Goal: Find specific page/section: Find specific page/section

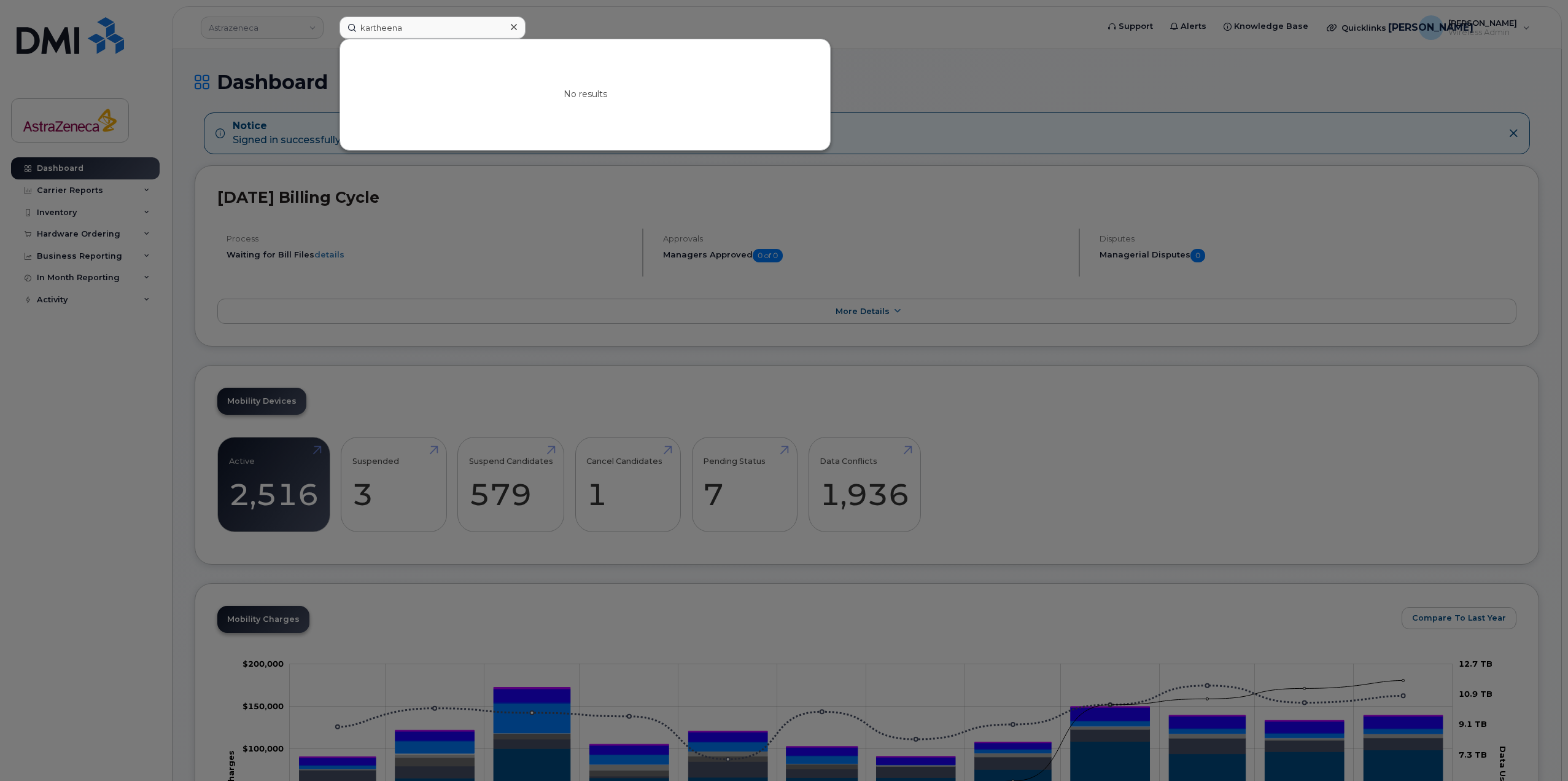
drag, startPoint x: 374, startPoint y: 16, endPoint x: 263, endPoint y: 17, distance: 111.0
click at [263, 17] on div at bounding box center [784, 390] width 1568 height 781
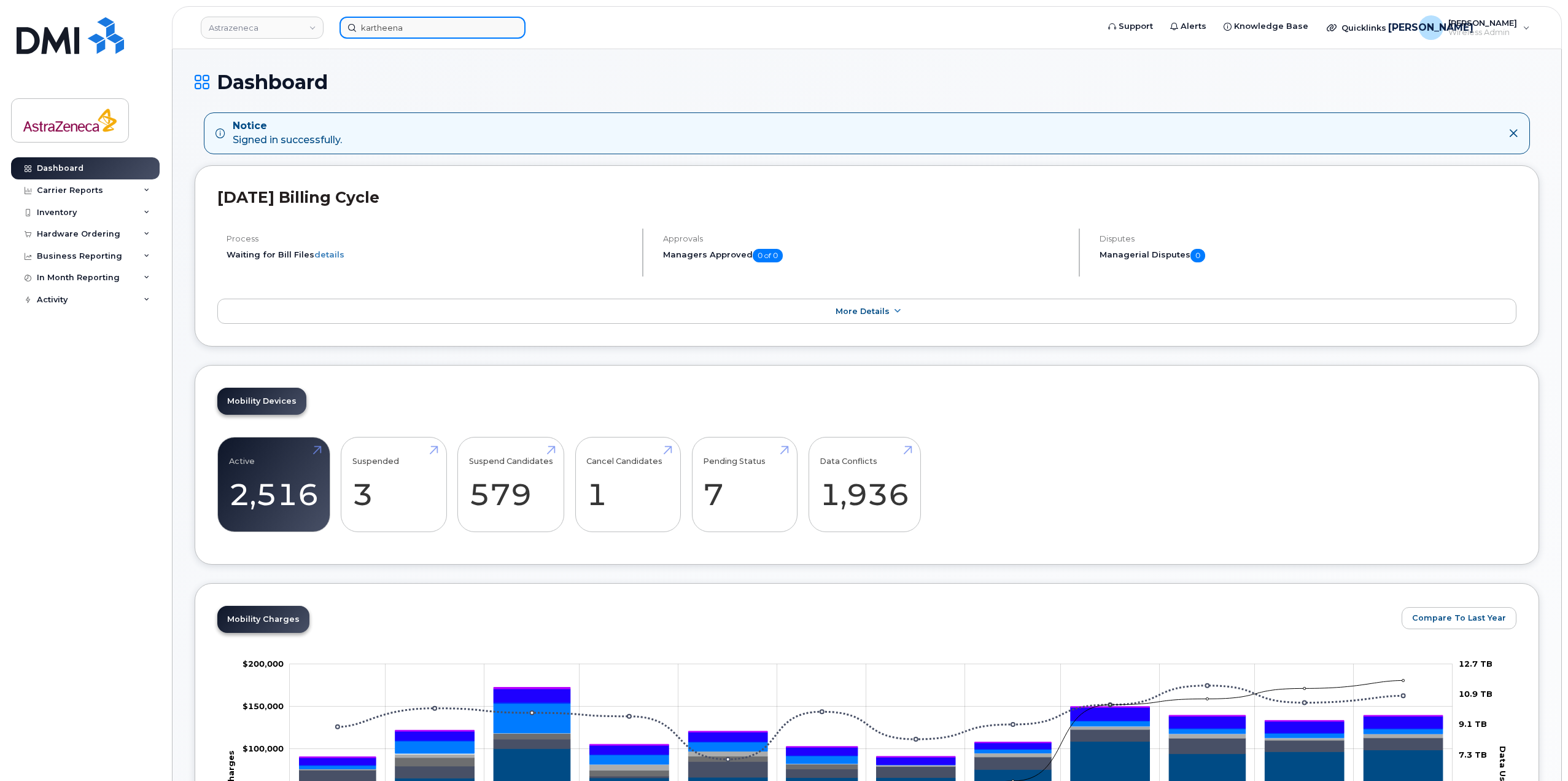
click at [428, 30] on input "kartheena" at bounding box center [432, 28] width 186 height 22
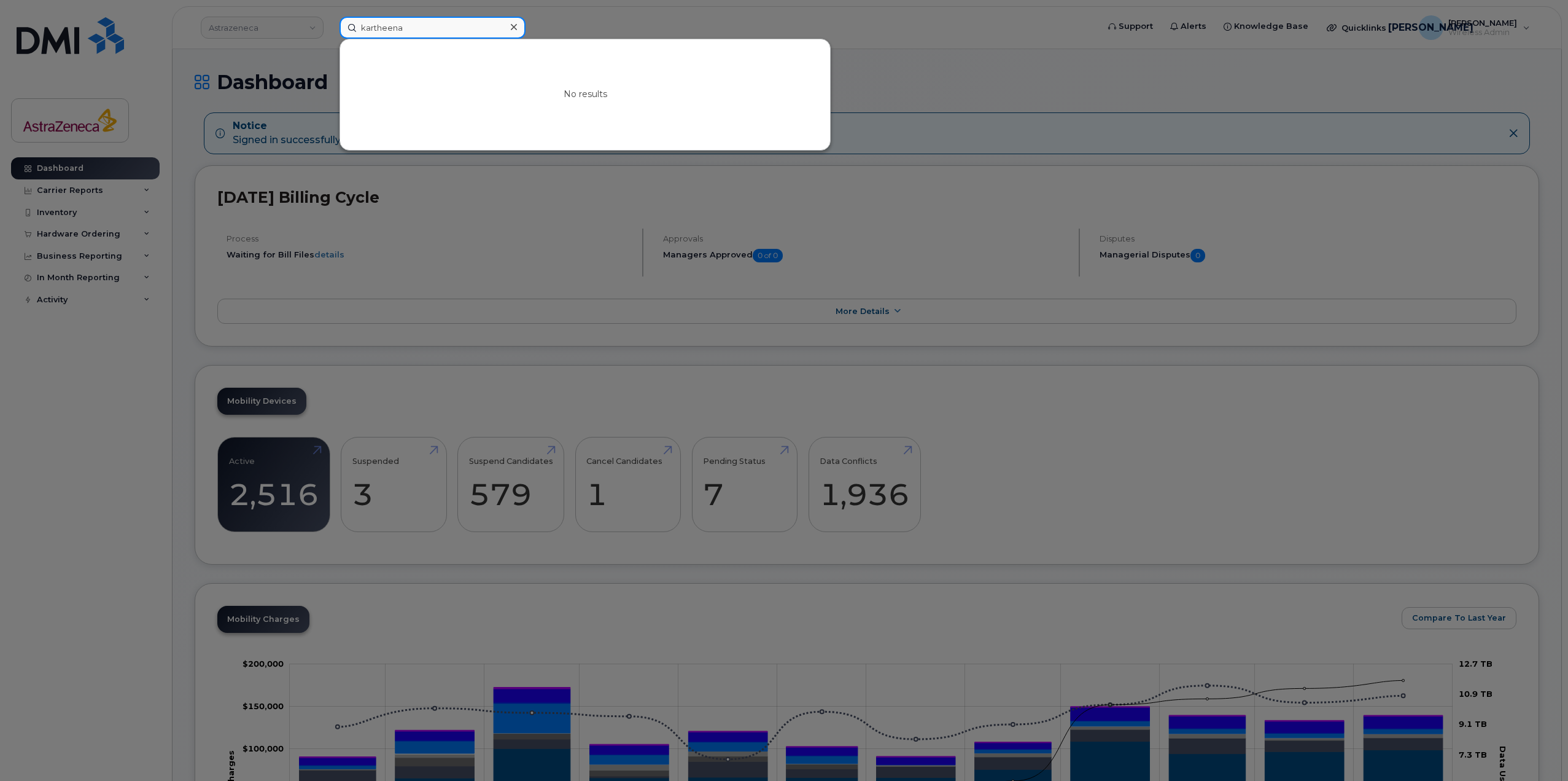
click at [428, 30] on input "kartheena" at bounding box center [432, 28] width 186 height 22
paste input "[PERSON_NAME]"
drag, startPoint x: 434, startPoint y: 27, endPoint x: 646, endPoint y: 33, distance: 212.1
click at [646, 33] on div "[PERSON_NAME] No results" at bounding box center [714, 28] width 770 height 22
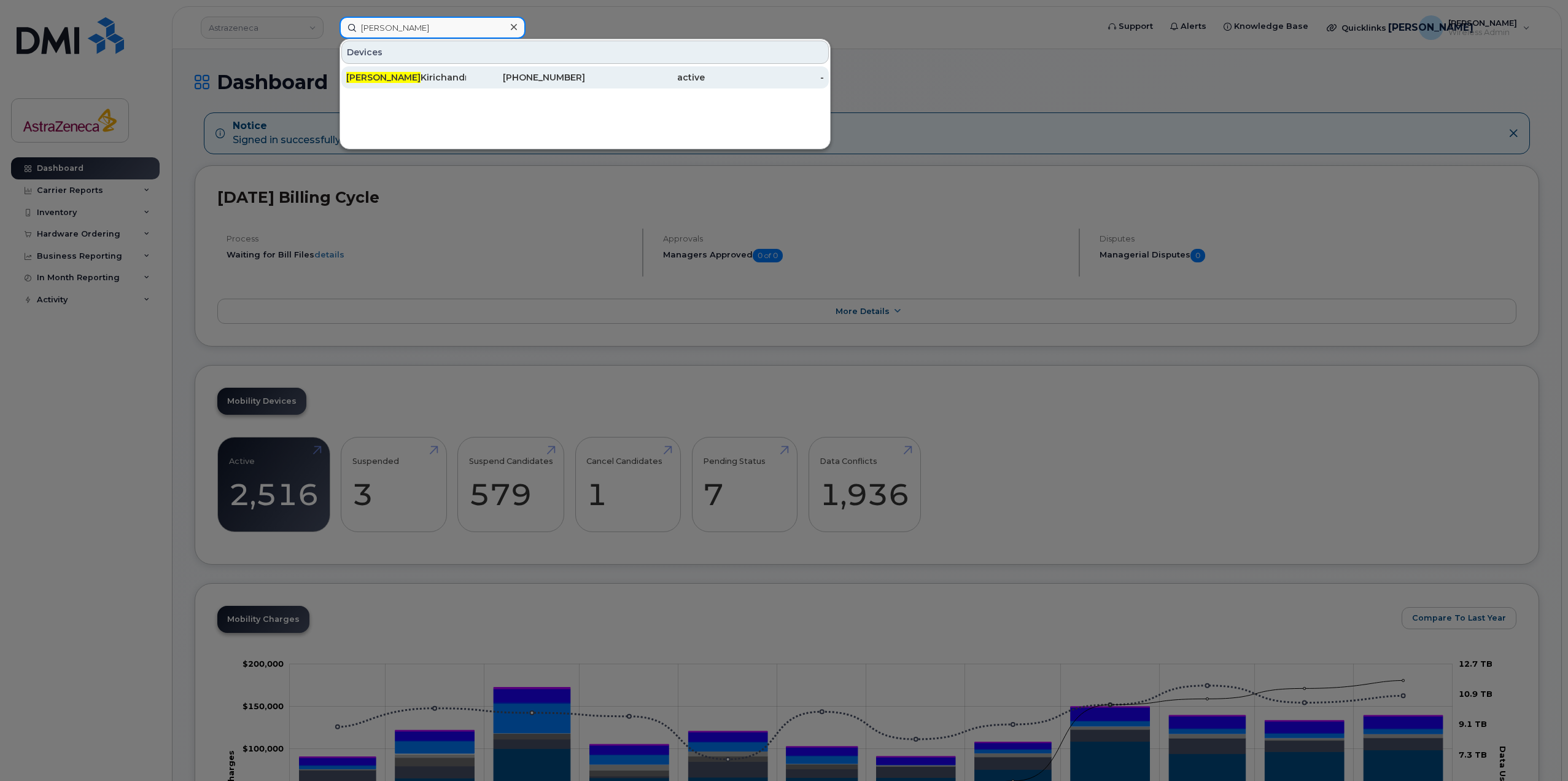
type input "[PERSON_NAME]"
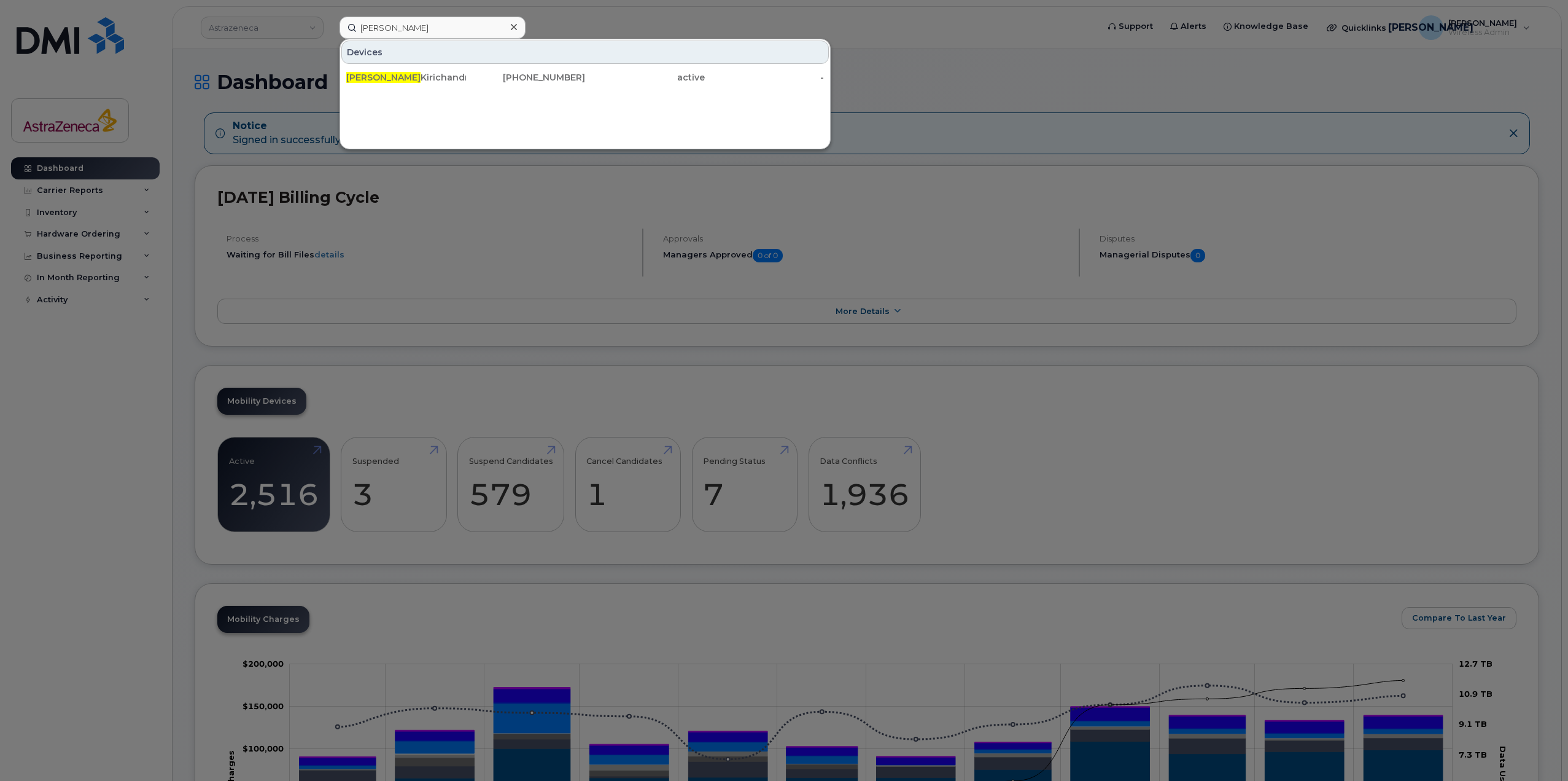
drag, startPoint x: 624, startPoint y: 84, endPoint x: 624, endPoint y: 102, distance: 18.0
click at [705, 84] on div "active" at bounding box center [765, 77] width 120 height 22
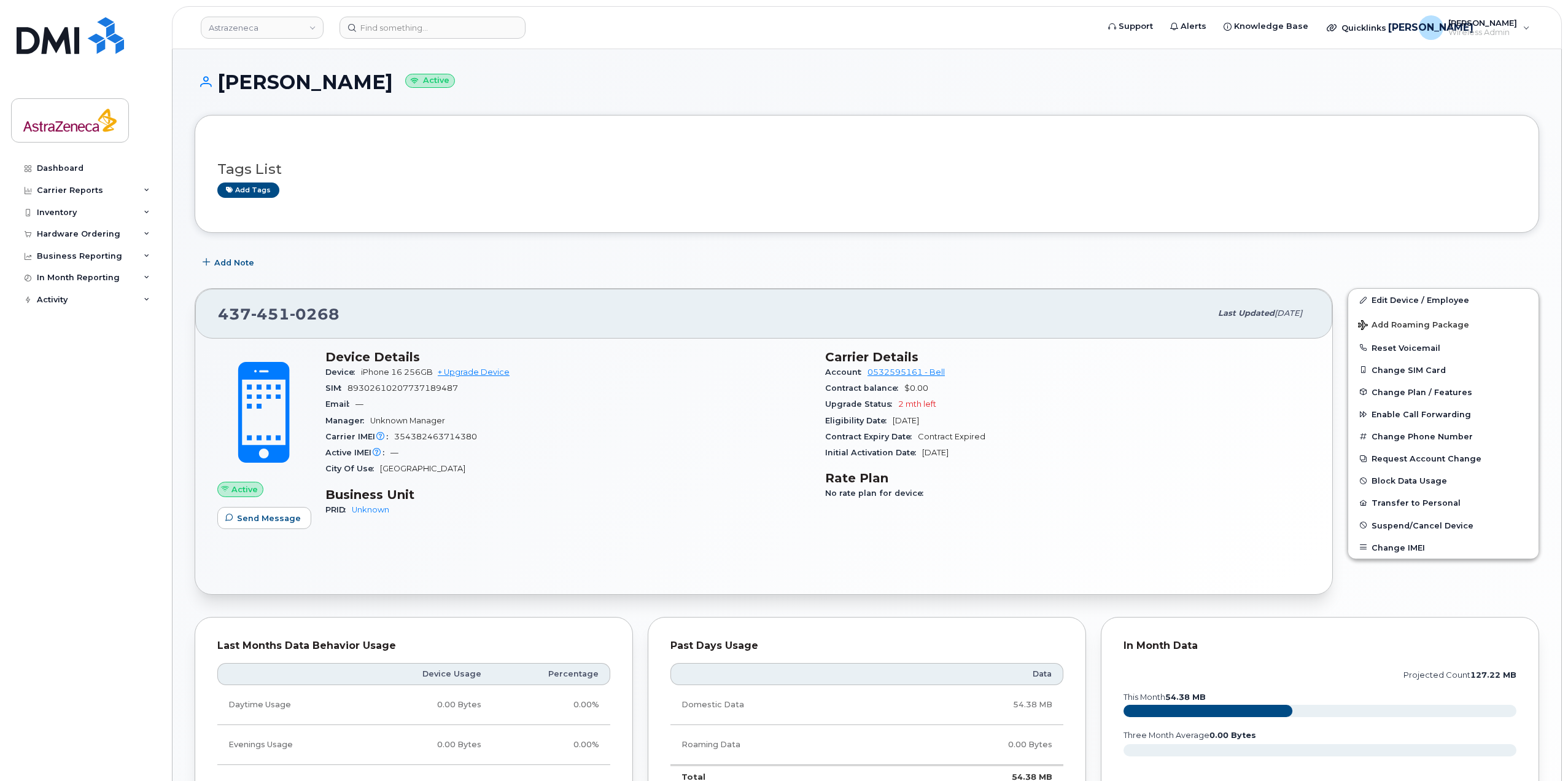
drag, startPoint x: 949, startPoint y: 422, endPoint x: 881, endPoint y: 418, distance: 68.1
click at [881, 418] on div "Eligibility Date Nov 14, 2025" at bounding box center [1068, 421] width 485 height 16
click at [900, 424] on span "Nov 14, 2025" at bounding box center [906, 420] width 26 height 9
drag, startPoint x: 957, startPoint y: 450, endPoint x: 925, endPoint y: 455, distance: 32.4
click at [925, 455] on div "Initial Activation Date Aug 14, 2025" at bounding box center [1068, 453] width 485 height 16
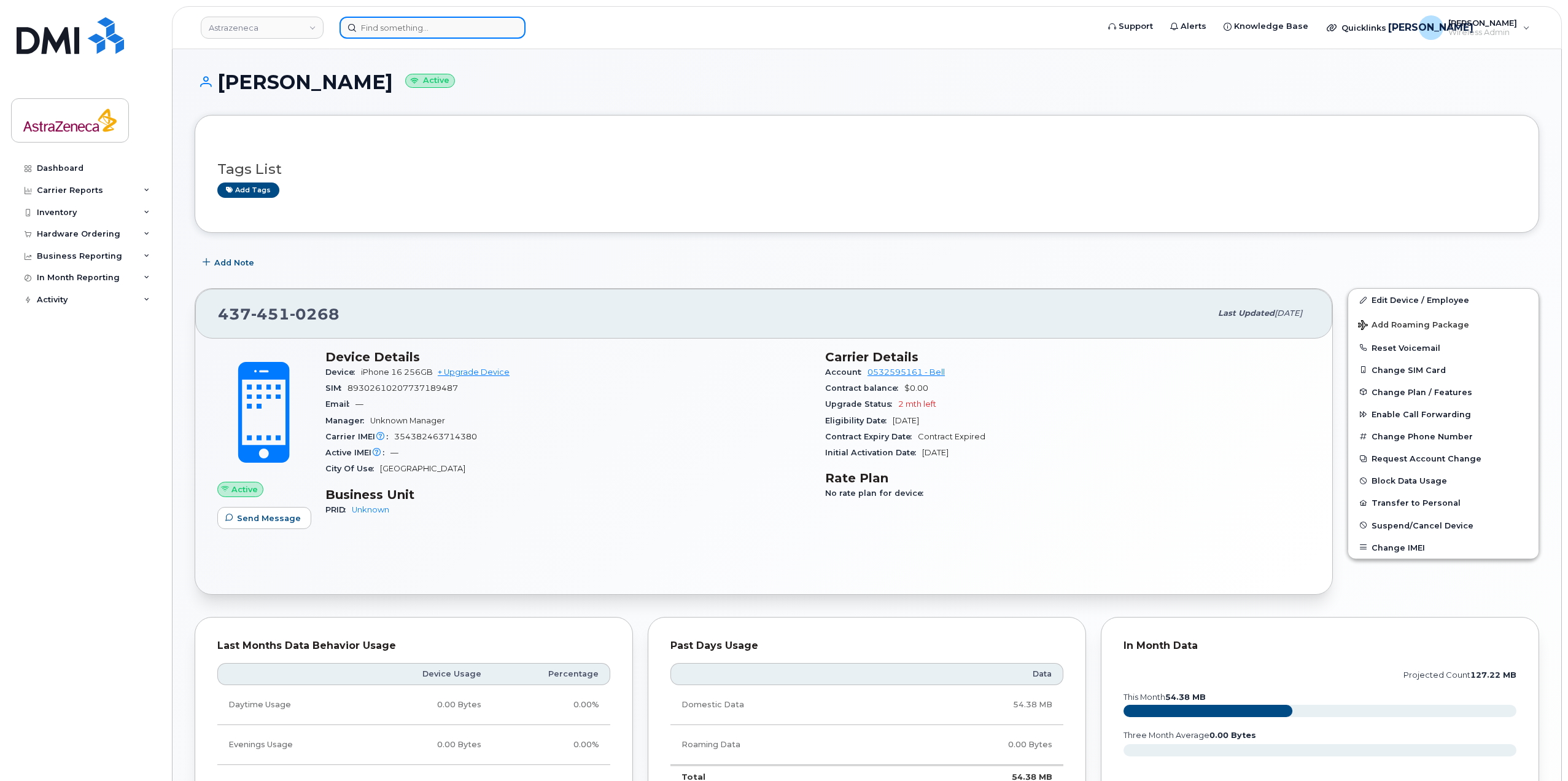
click at [410, 30] on input at bounding box center [432, 28] width 186 height 22
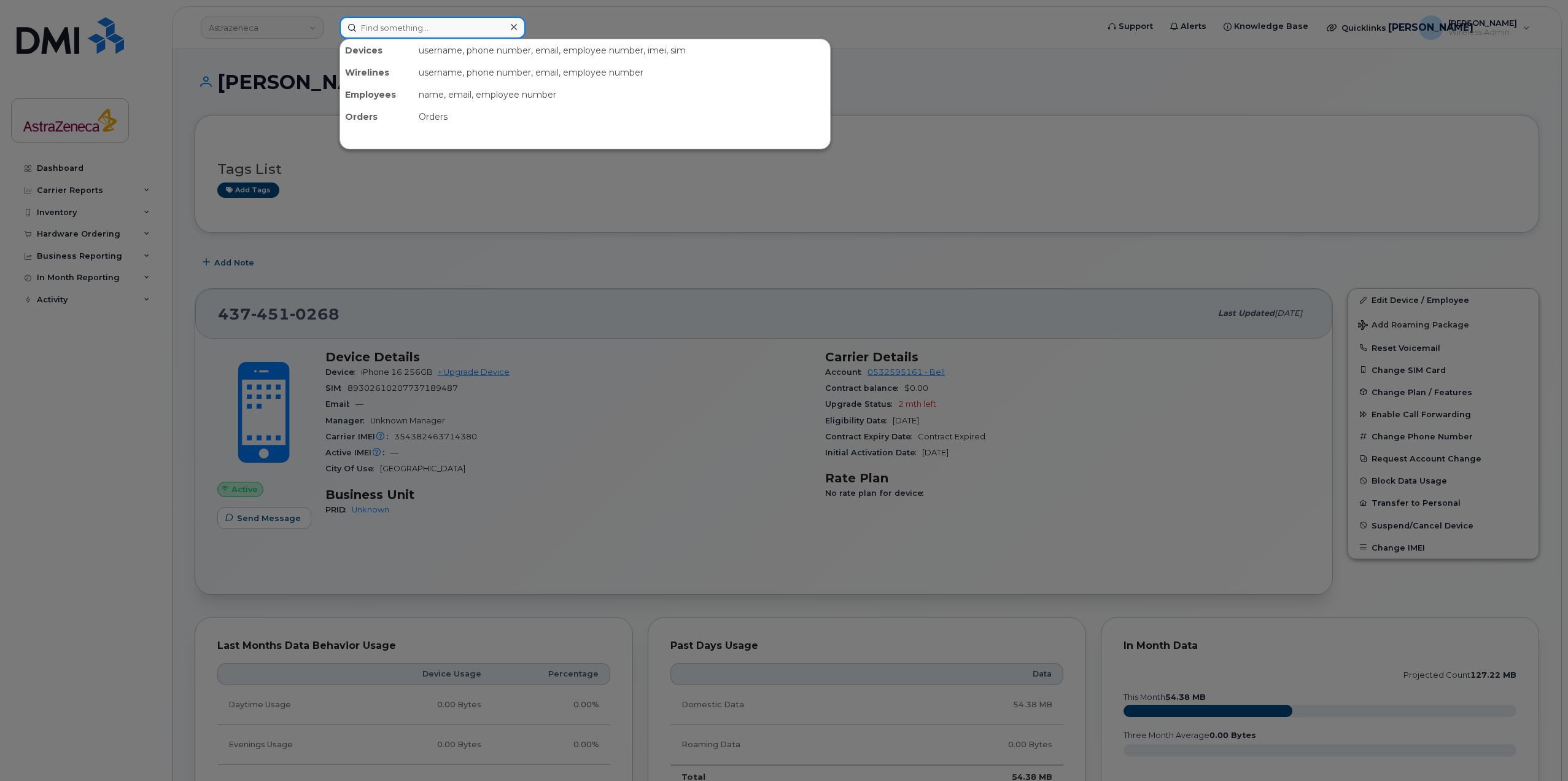
paste input "[PERSON_NAME]"
click at [383, 26] on input "[PERSON_NAME]" at bounding box center [432, 28] width 186 height 22
click at [375, 24] on input "[PERSON_NAME]" at bounding box center [432, 28] width 186 height 22
type input "[PERSON_NAME]"
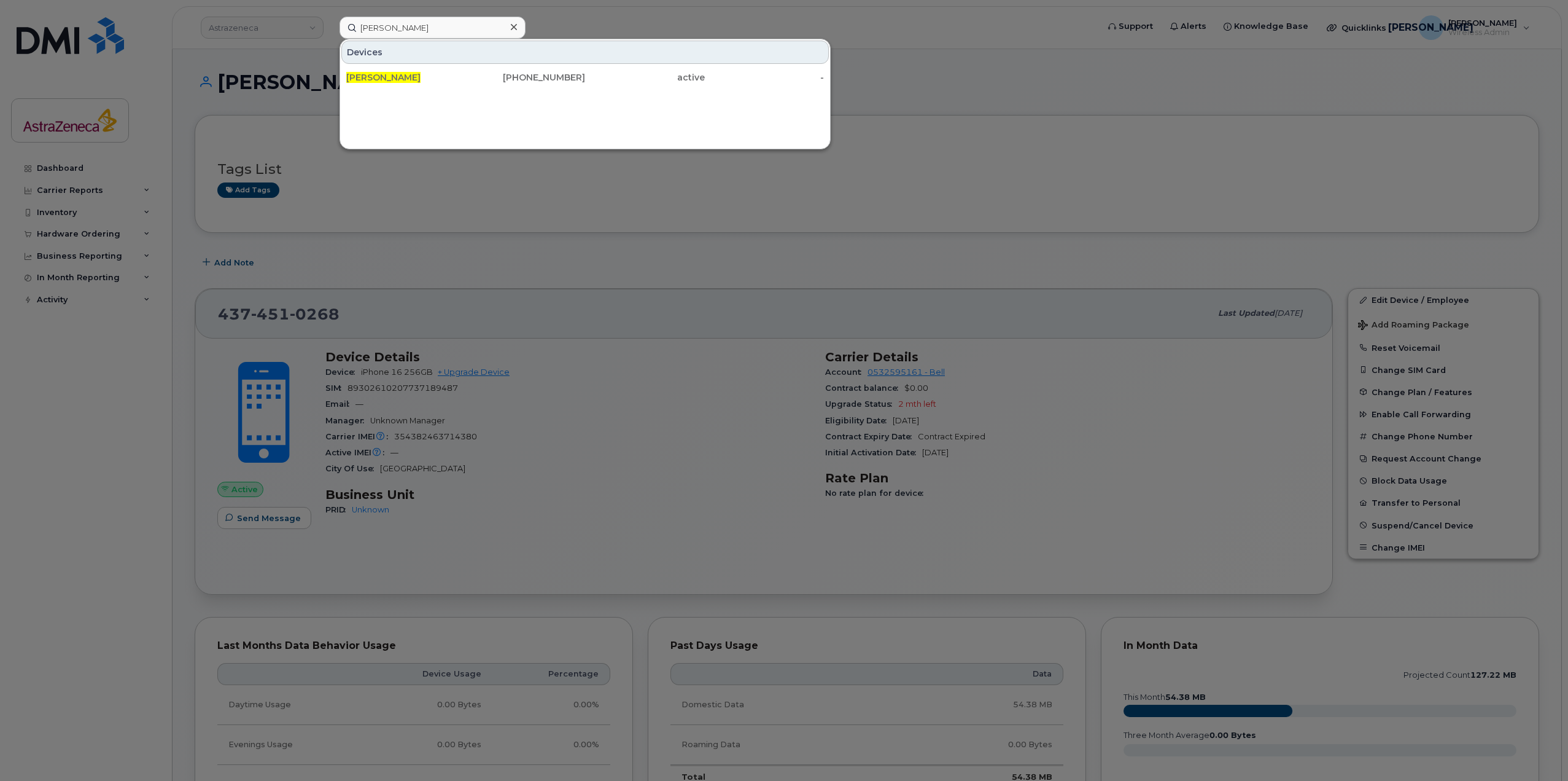
click at [413, 91] on div "Devices Keerthana Kirichandran 437-451-0268 active -" at bounding box center [585, 94] width 492 height 110
click at [412, 75] on span "Keerthana Kirichandran" at bounding box center [383, 77] width 74 height 11
